Goal: Transaction & Acquisition: Purchase product/service

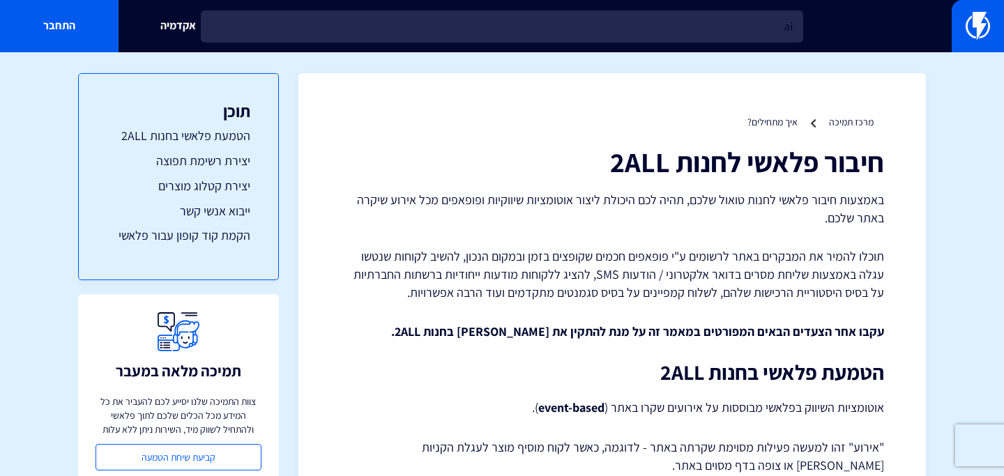
click at [363, 24] on input "ai" at bounding box center [502, 26] width 603 height 32
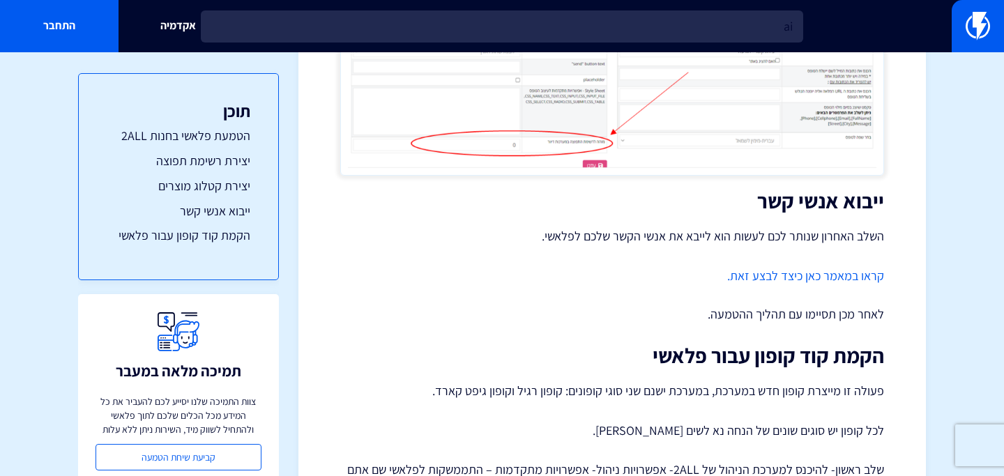
click at [363, 24] on input "ai" at bounding box center [502, 26] width 603 height 32
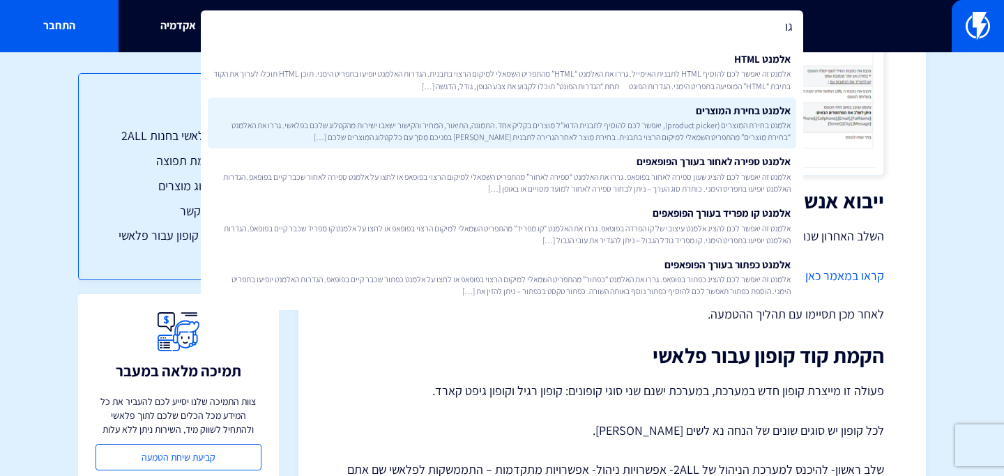
type input "ג"
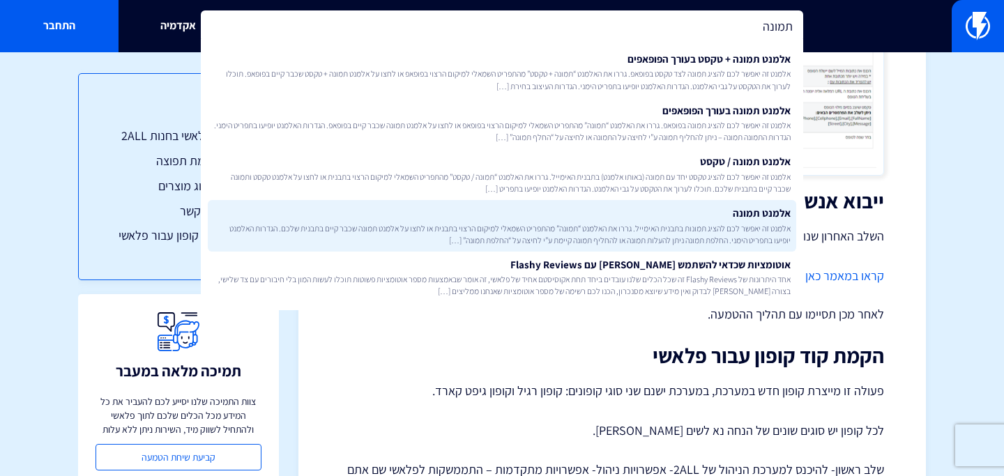
type input "תמונה"
click at [604, 228] on span "אלמנט זה יאפשר לכם להציג תמונות בתבנית האימייל. גררו את האלמנט “תמונה” מהתפריט …" at bounding box center [502, 235] width 578 height 24
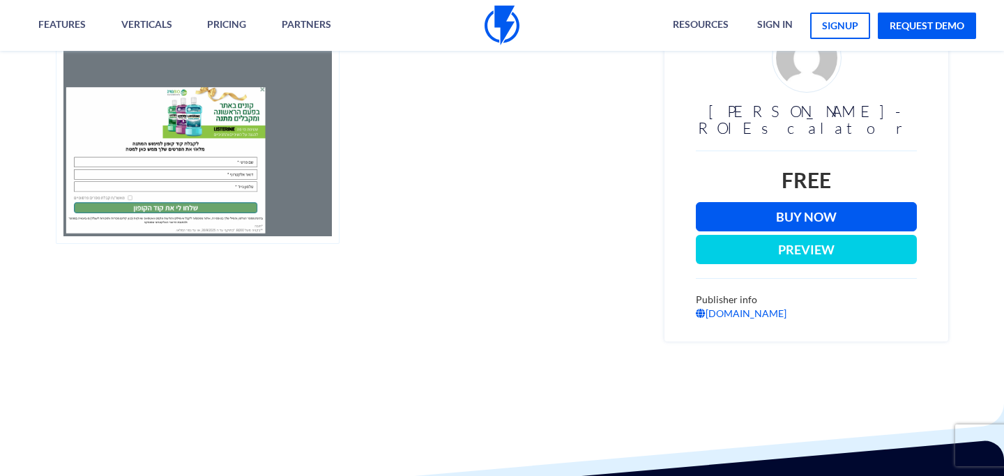
scroll to position [319, 0]
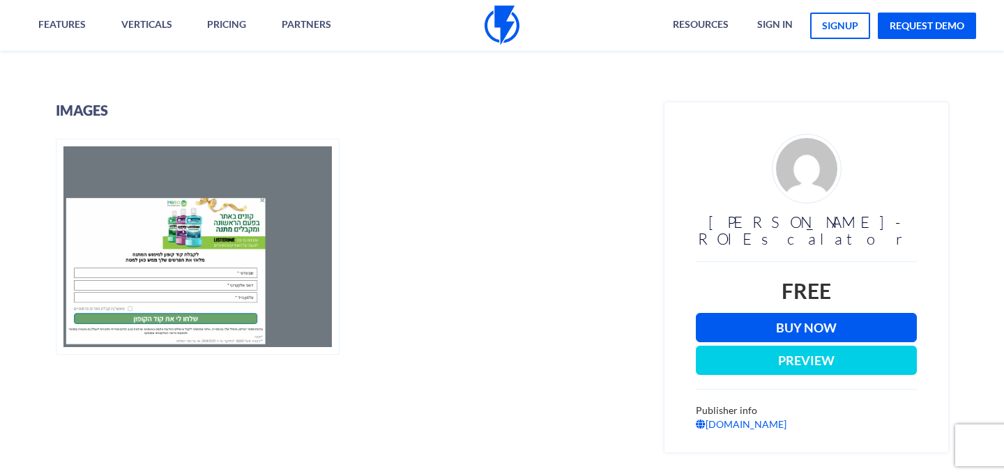
click at [762, 313] on link "Buy Now" at bounding box center [806, 327] width 221 height 29
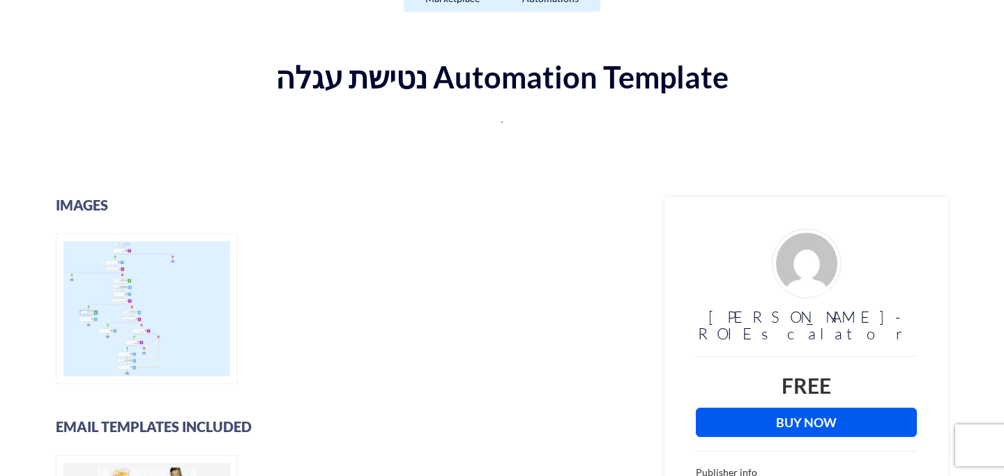
click at [730, 408] on link "Buy Now" at bounding box center [806, 422] width 221 height 29
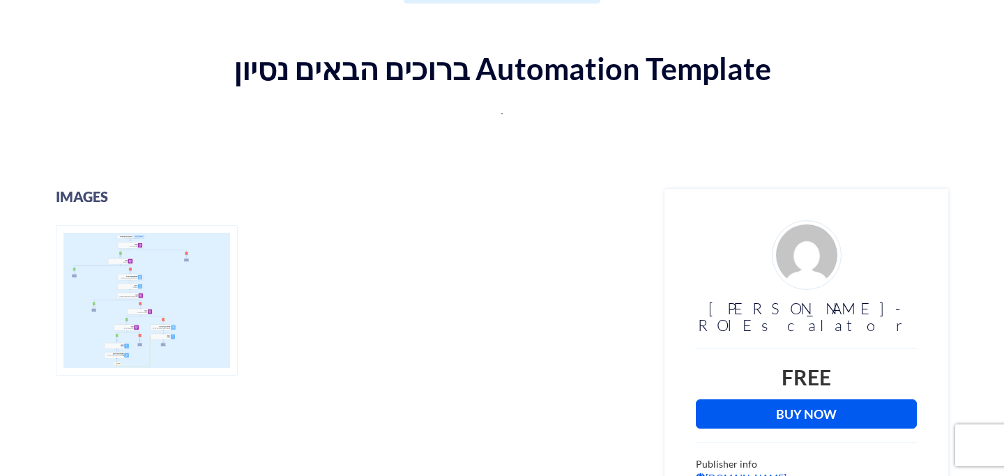
click at [774, 400] on link "Buy Now" at bounding box center [806, 414] width 221 height 29
